Goal: Check status: Check status

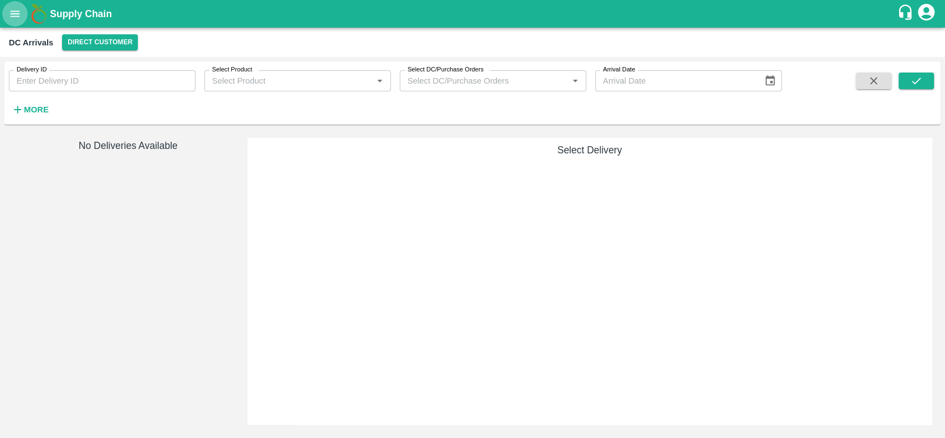
click at [18, 17] on icon "open drawer" at bounding box center [15, 14] width 12 height 12
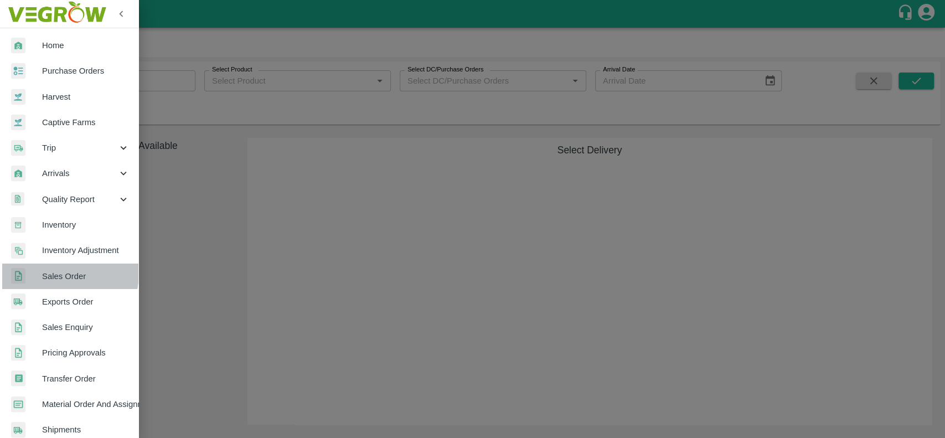
click at [48, 272] on span "Sales Order" at bounding box center [85, 276] width 87 height 12
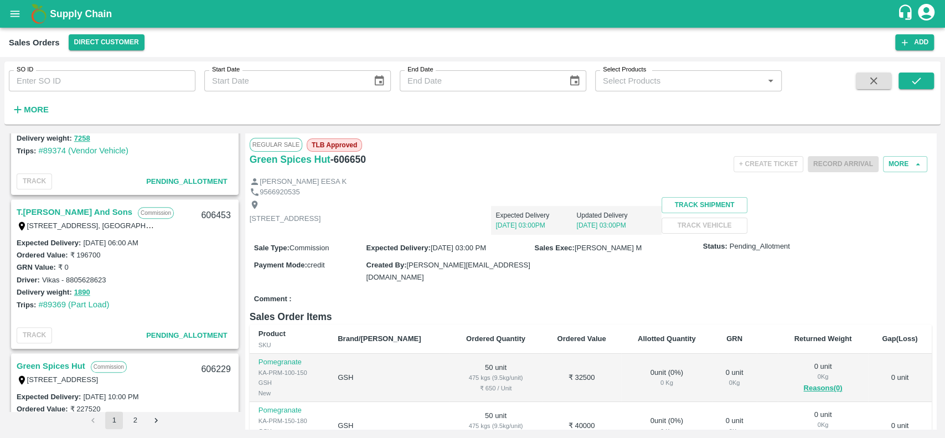
scroll to position [556, 0]
